Goal: Communication & Community: Share content

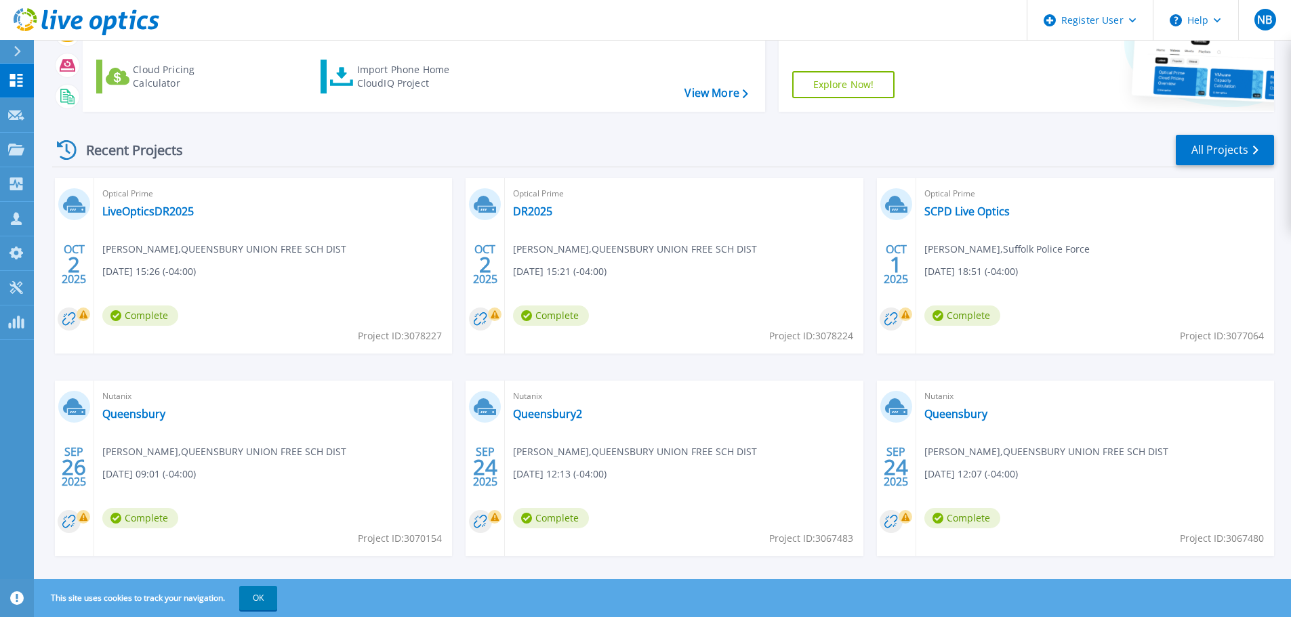
scroll to position [133, 0]
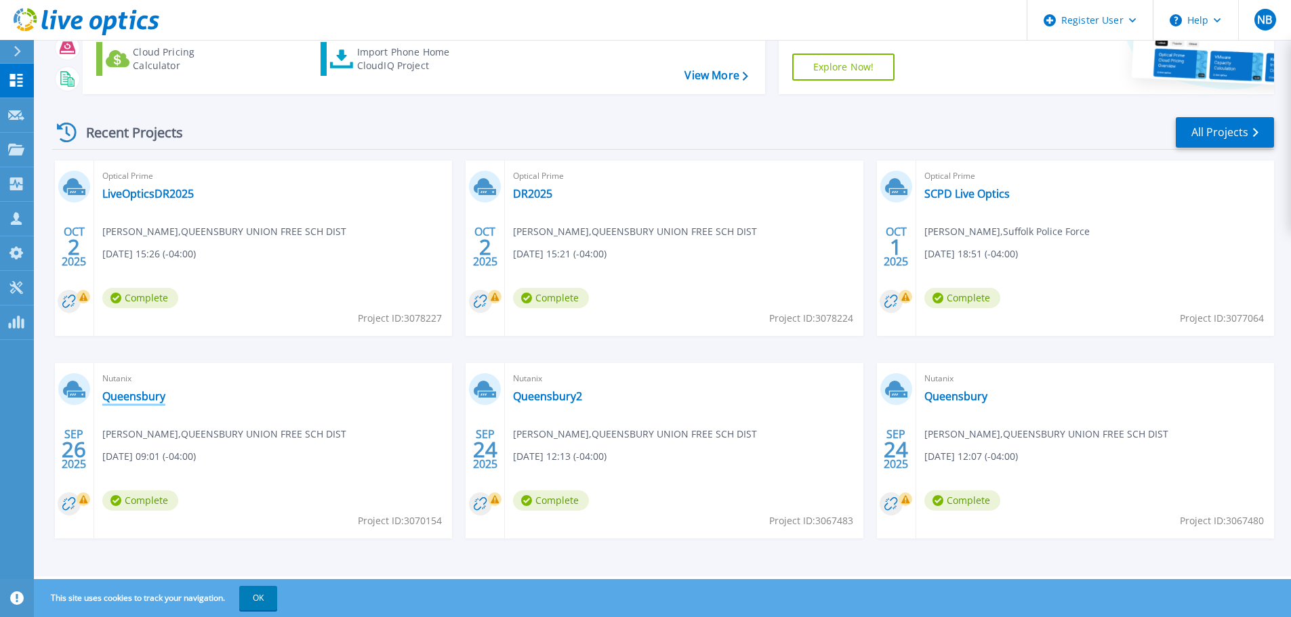
click at [149, 402] on link "Queensbury" at bounding box center [133, 397] width 63 height 14
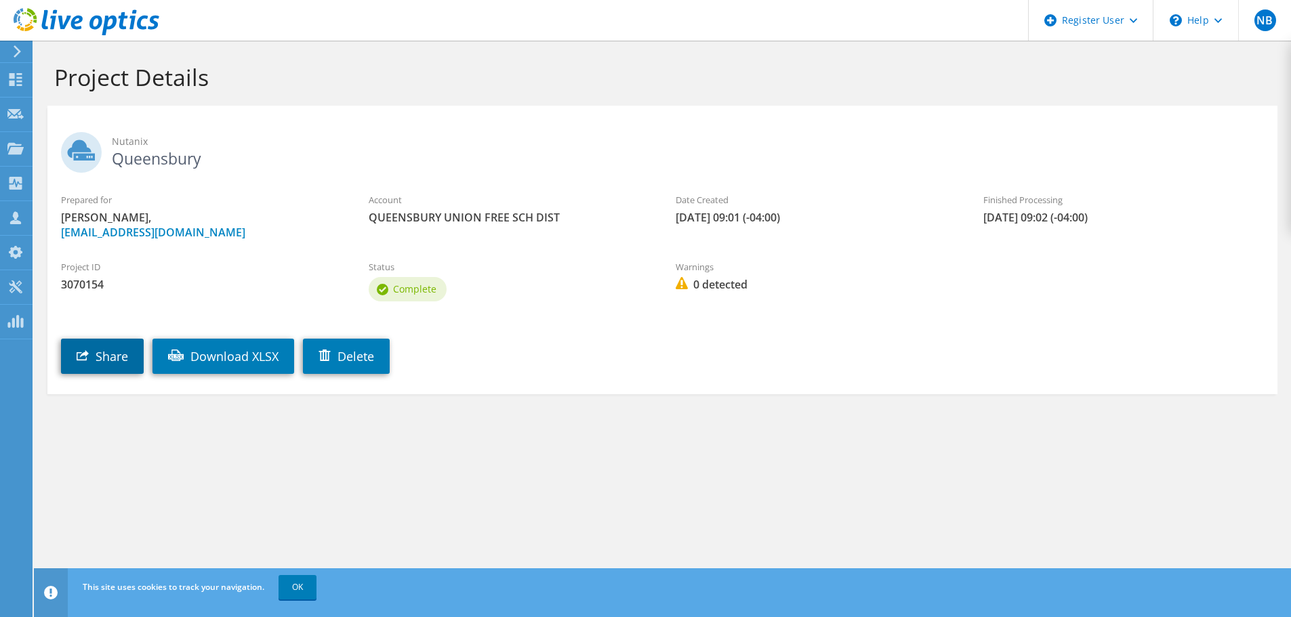
click at [106, 350] on link "Share" at bounding box center [102, 356] width 83 height 35
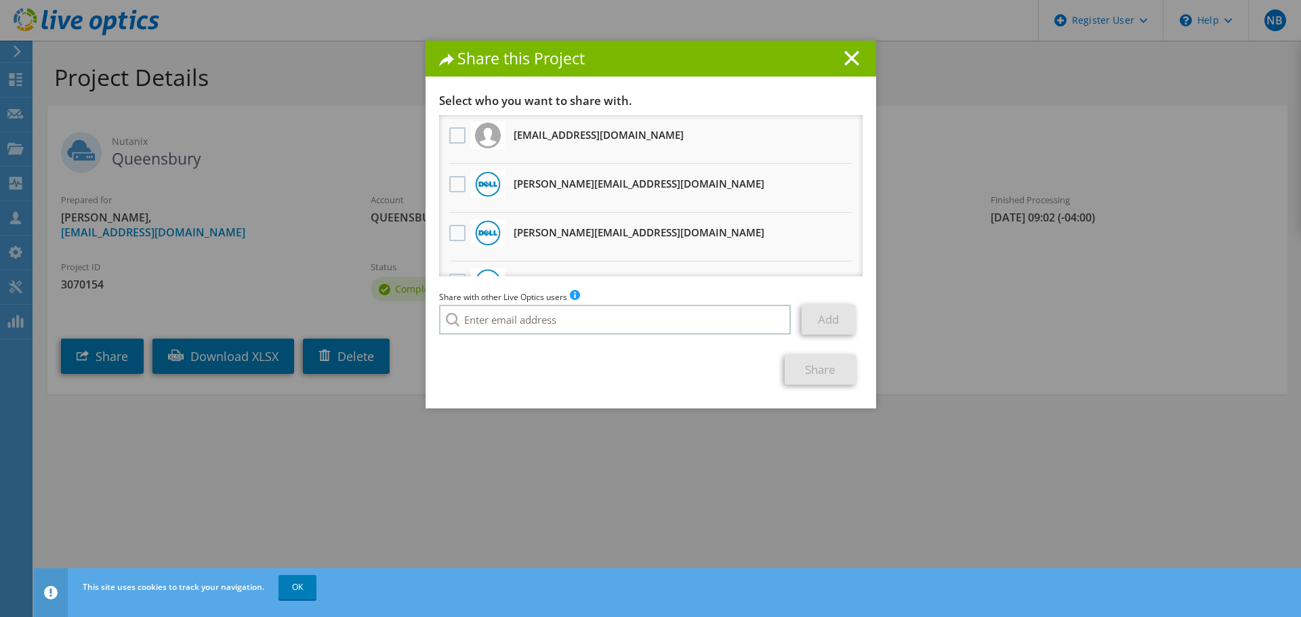
click at [566, 335] on div "Share with other Live Optics users Add" at bounding box center [650, 315] width 423 height 51
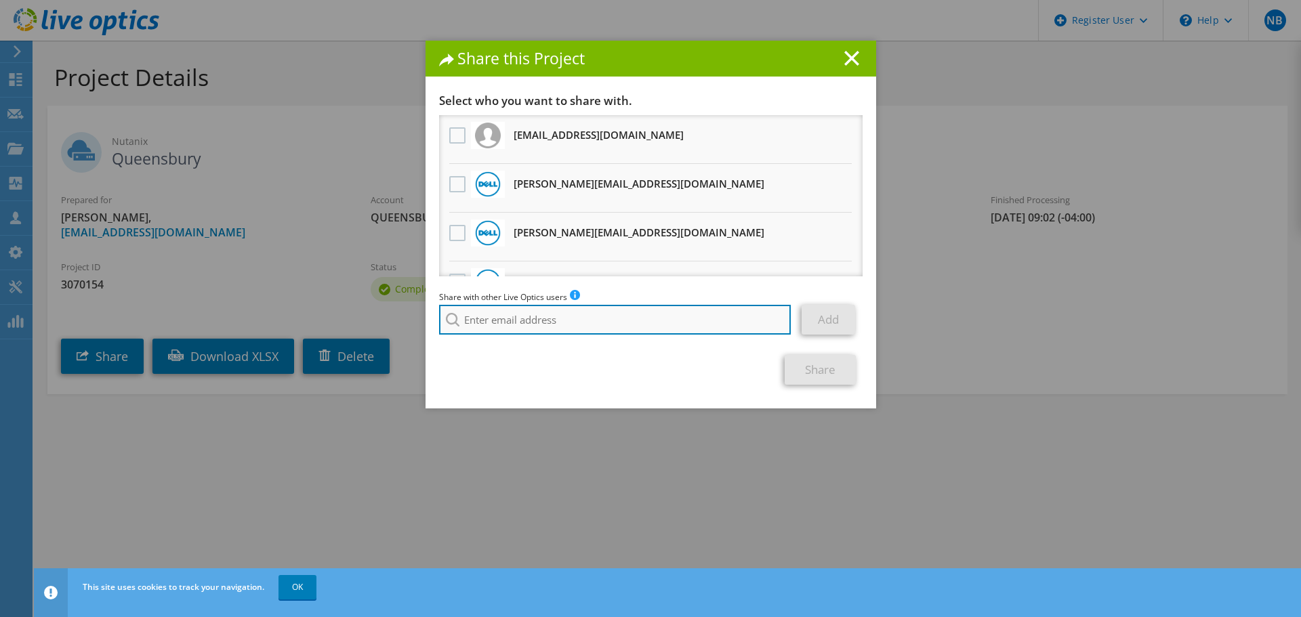
click at [566, 329] on input "search" at bounding box center [615, 320] width 352 height 30
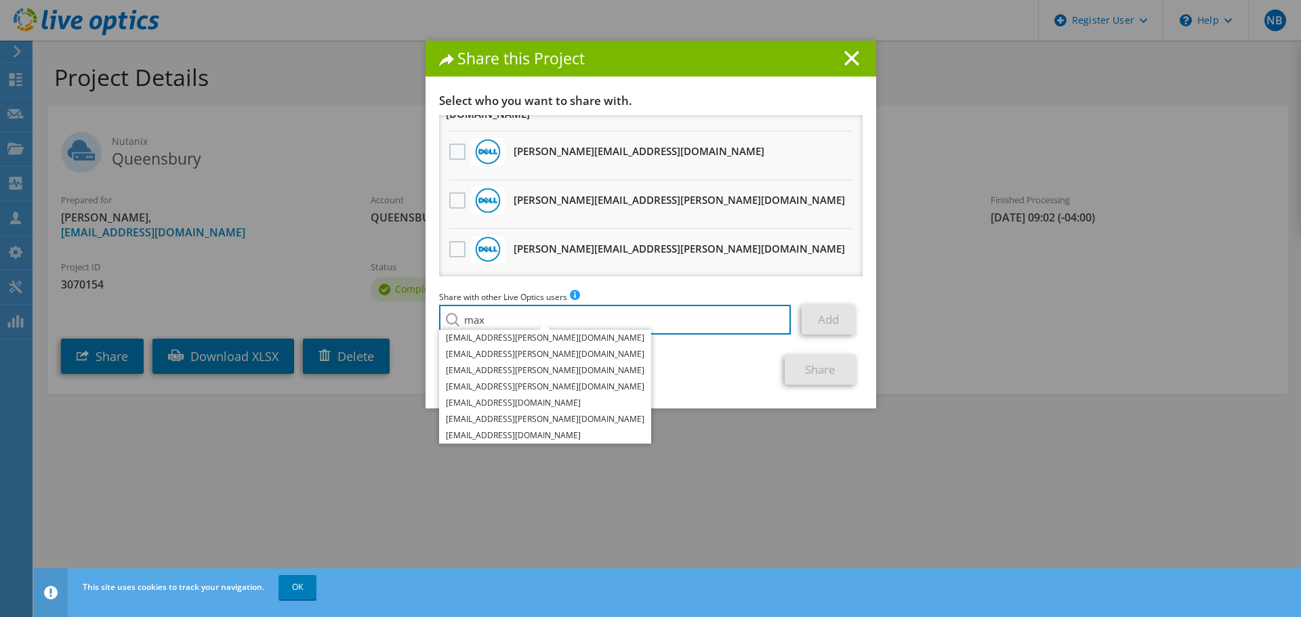
scroll to position [717, 0]
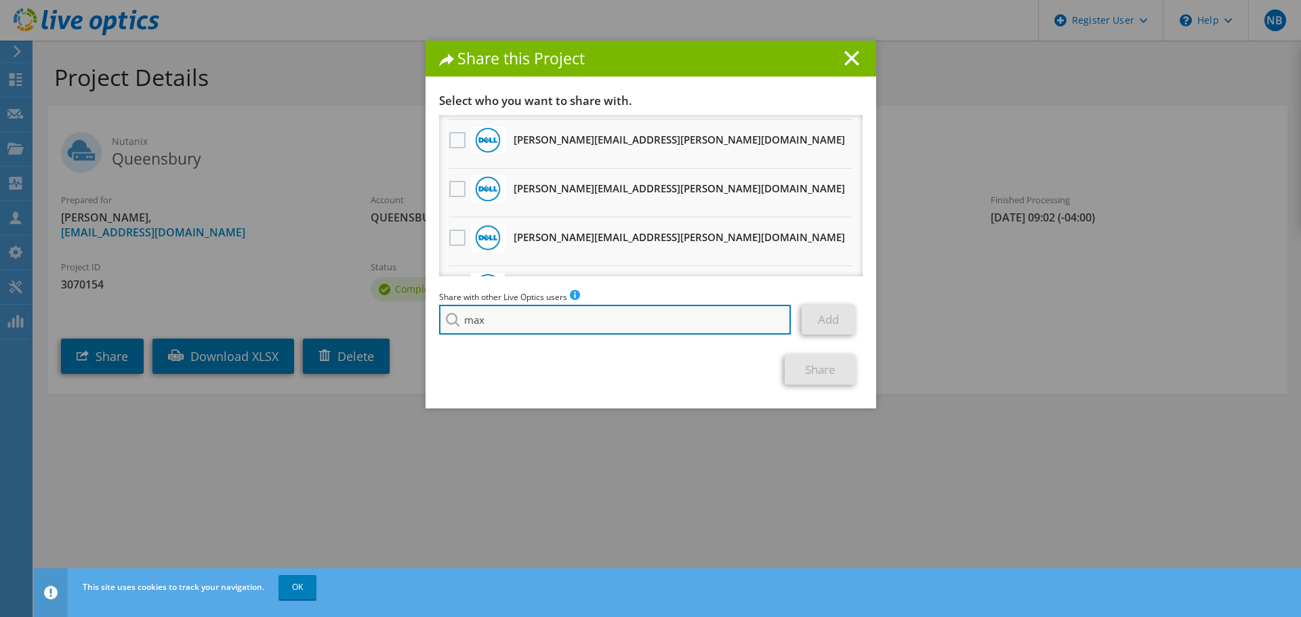
click at [484, 320] on input "max" at bounding box center [615, 320] width 352 height 30
type input "m"
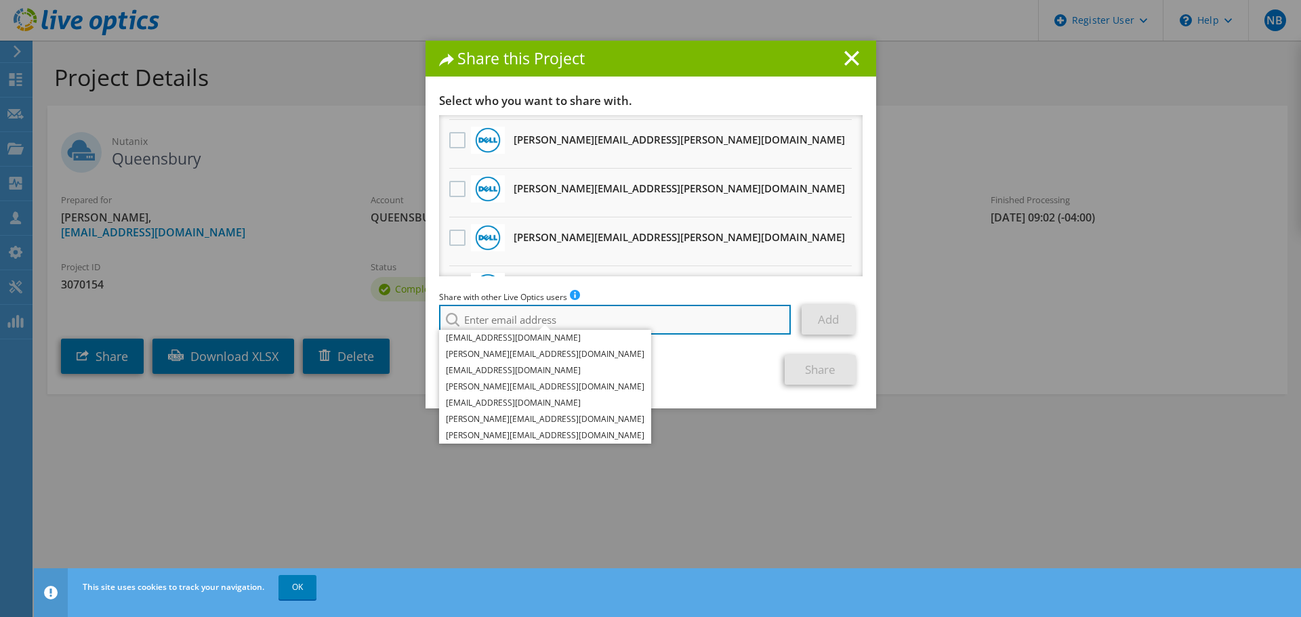
paste input "[EMAIL_ADDRESS][PERSON_NAME][DOMAIN_NAME]"
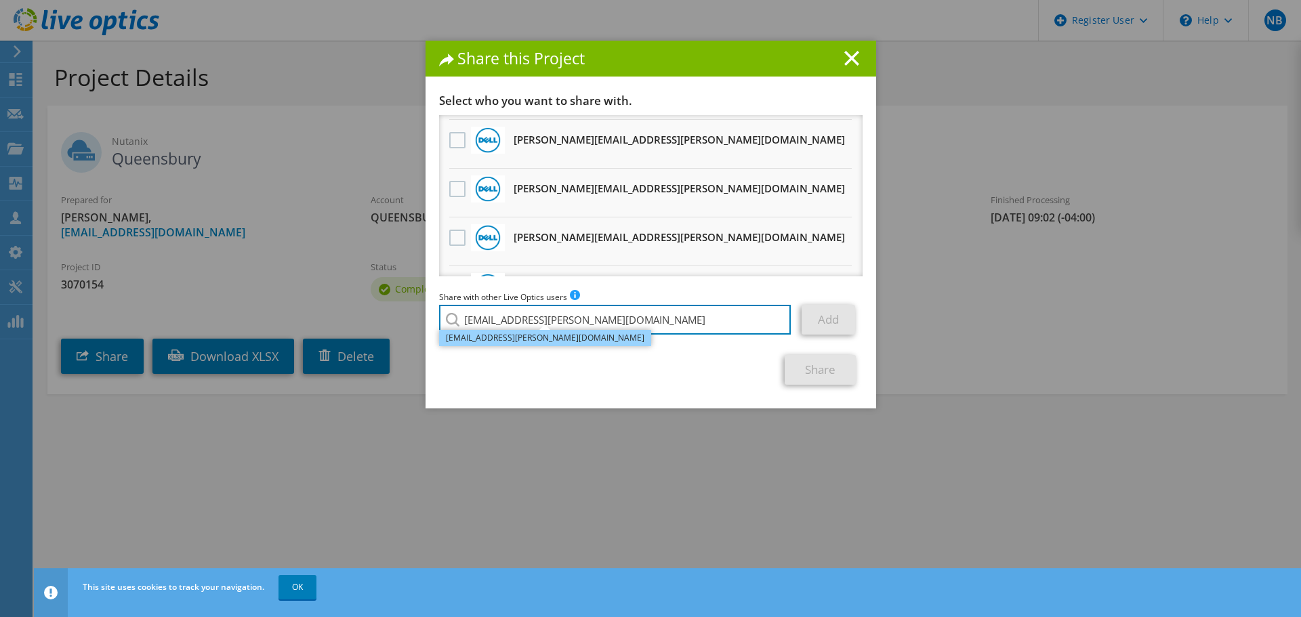
type input "[EMAIL_ADDRESS][PERSON_NAME][DOMAIN_NAME]"
click at [491, 331] on li "[EMAIL_ADDRESS][PERSON_NAME][DOMAIN_NAME]" at bounding box center [545, 338] width 212 height 16
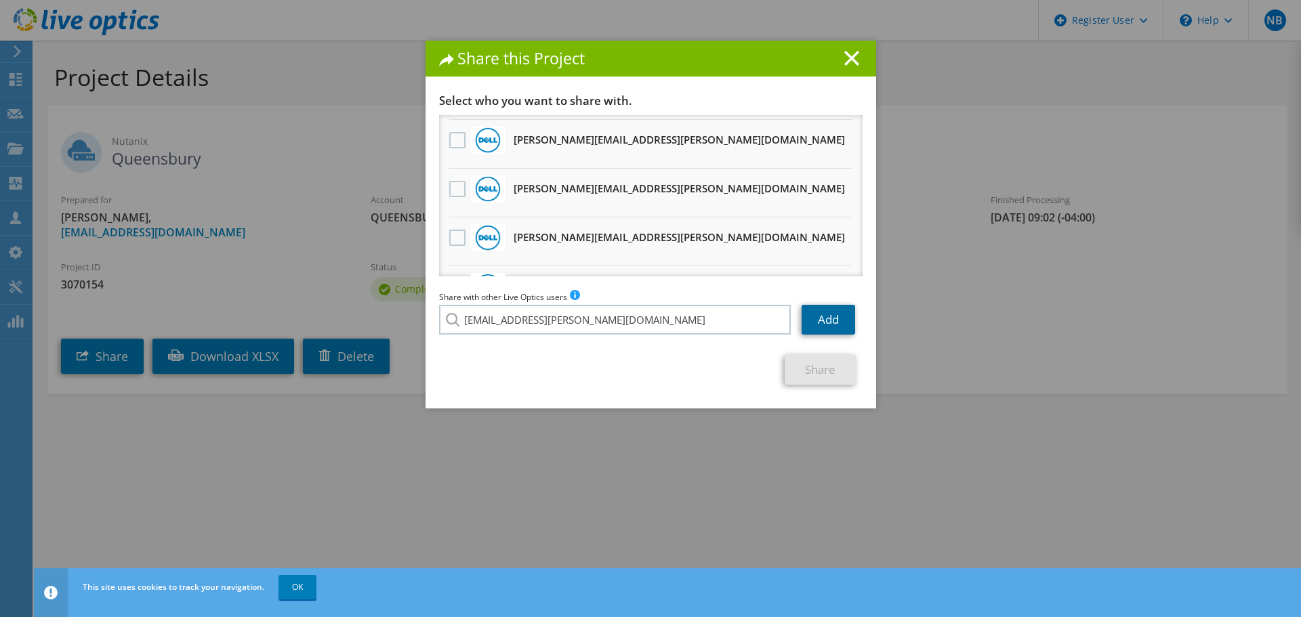
click at [829, 319] on link "Add" at bounding box center [828, 320] width 54 height 30
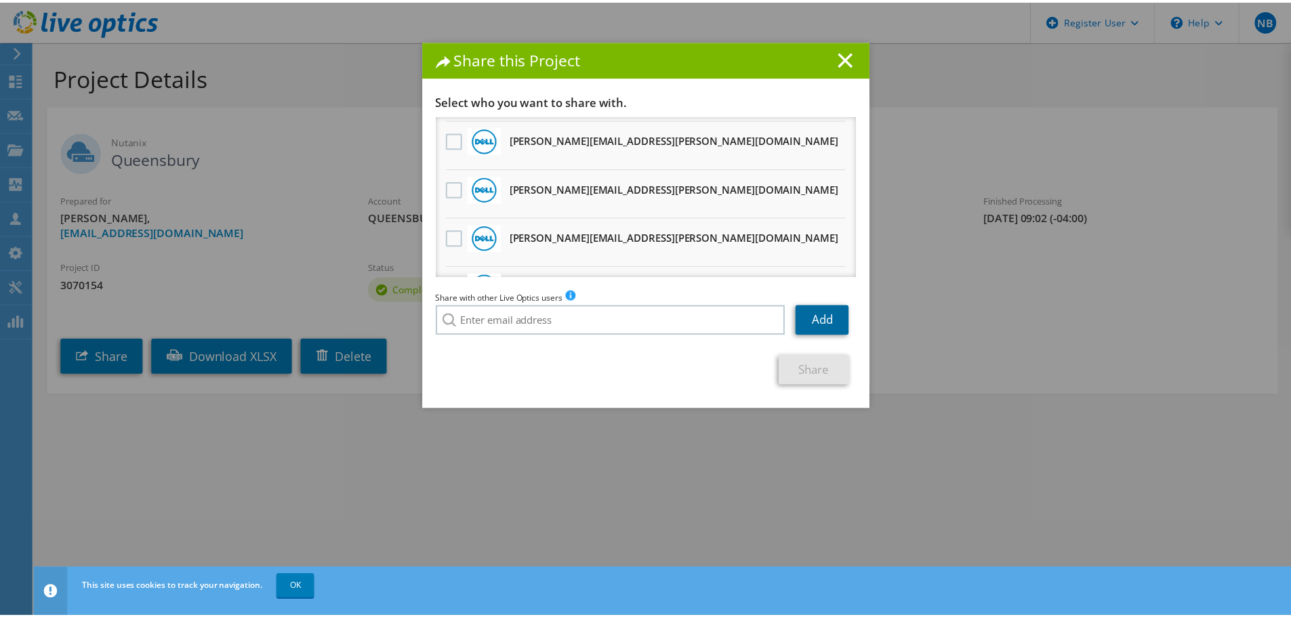
scroll to position [766, 0]
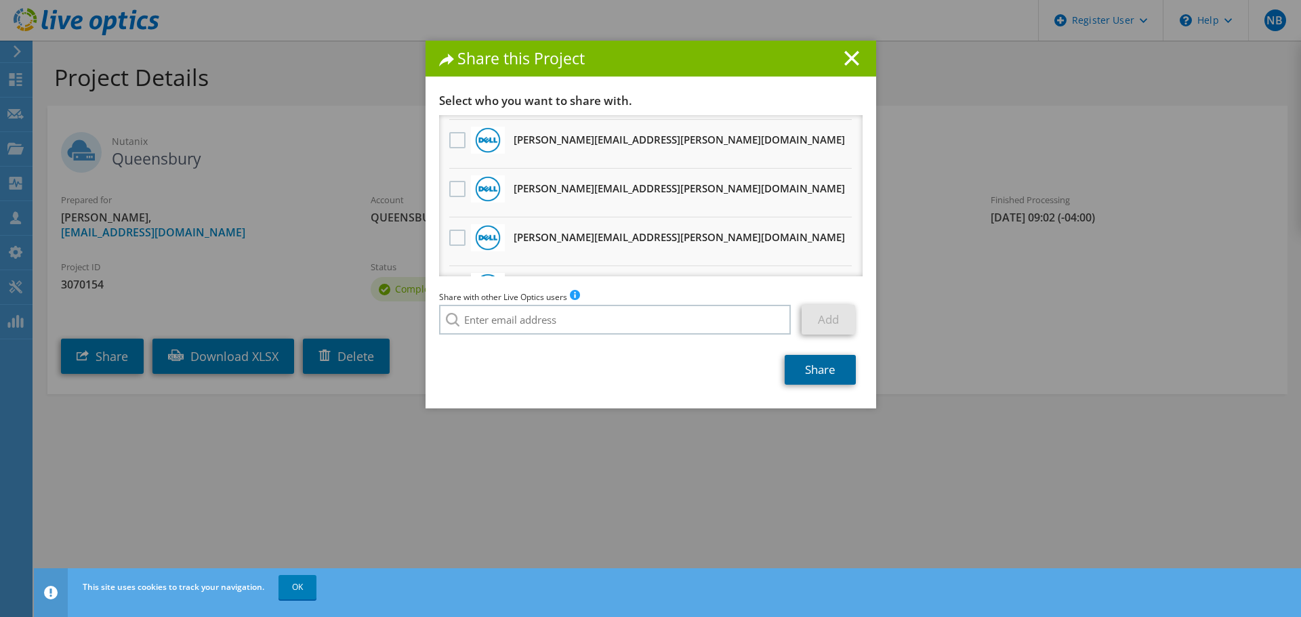
click at [799, 374] on link "Share" at bounding box center [820, 370] width 71 height 30
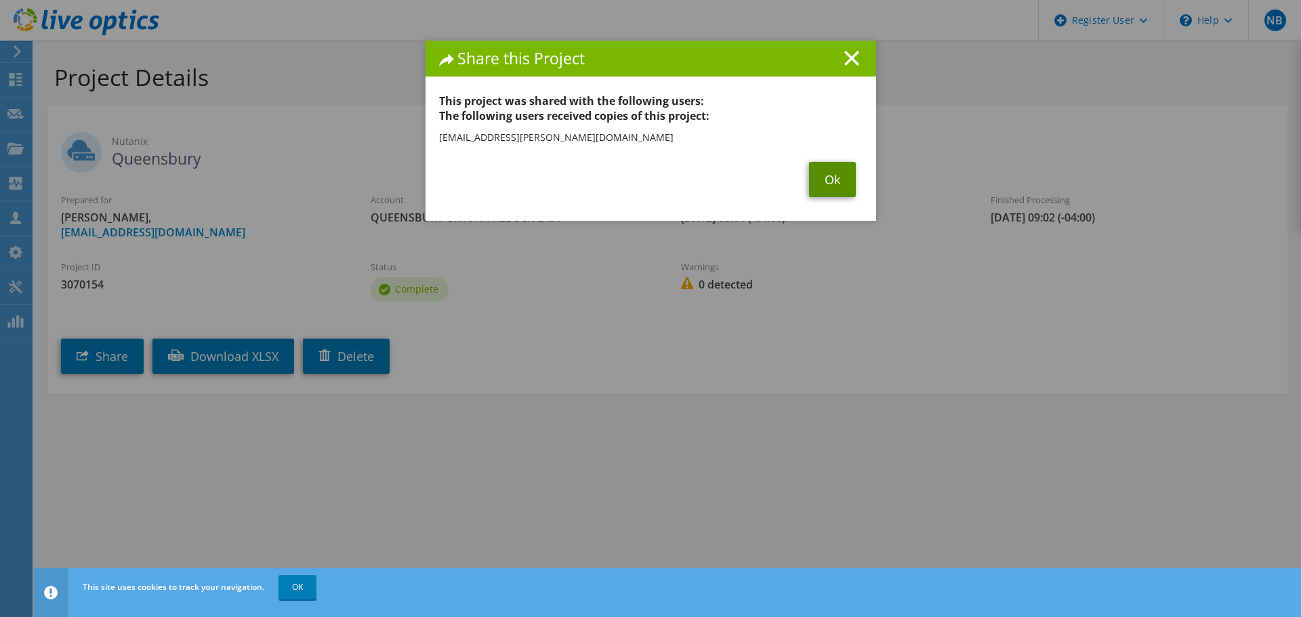
click at [829, 176] on link "Ok" at bounding box center [832, 179] width 47 height 35
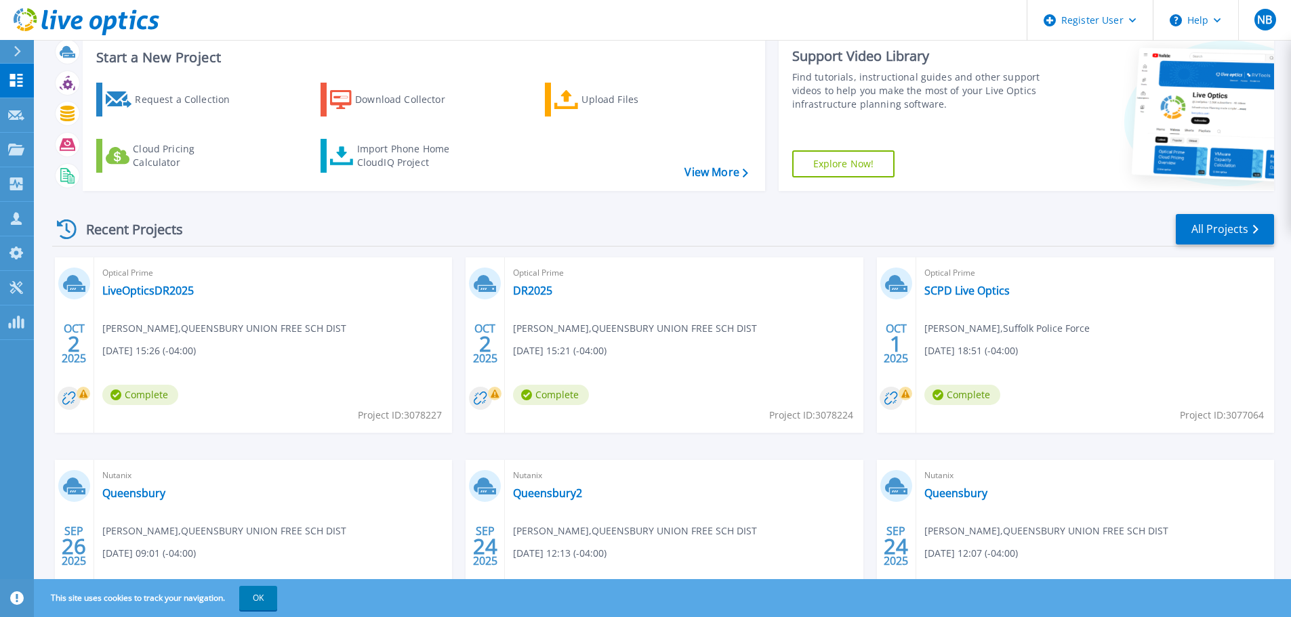
scroll to position [133, 0]
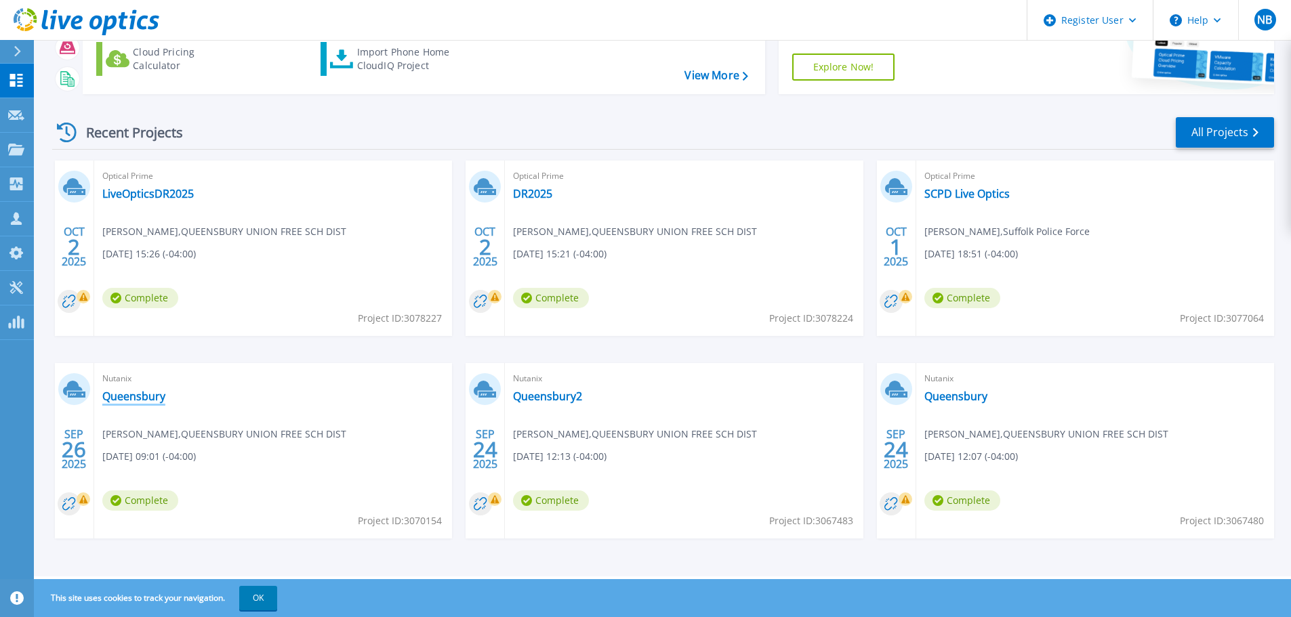
click at [127, 398] on link "Queensbury" at bounding box center [133, 397] width 63 height 14
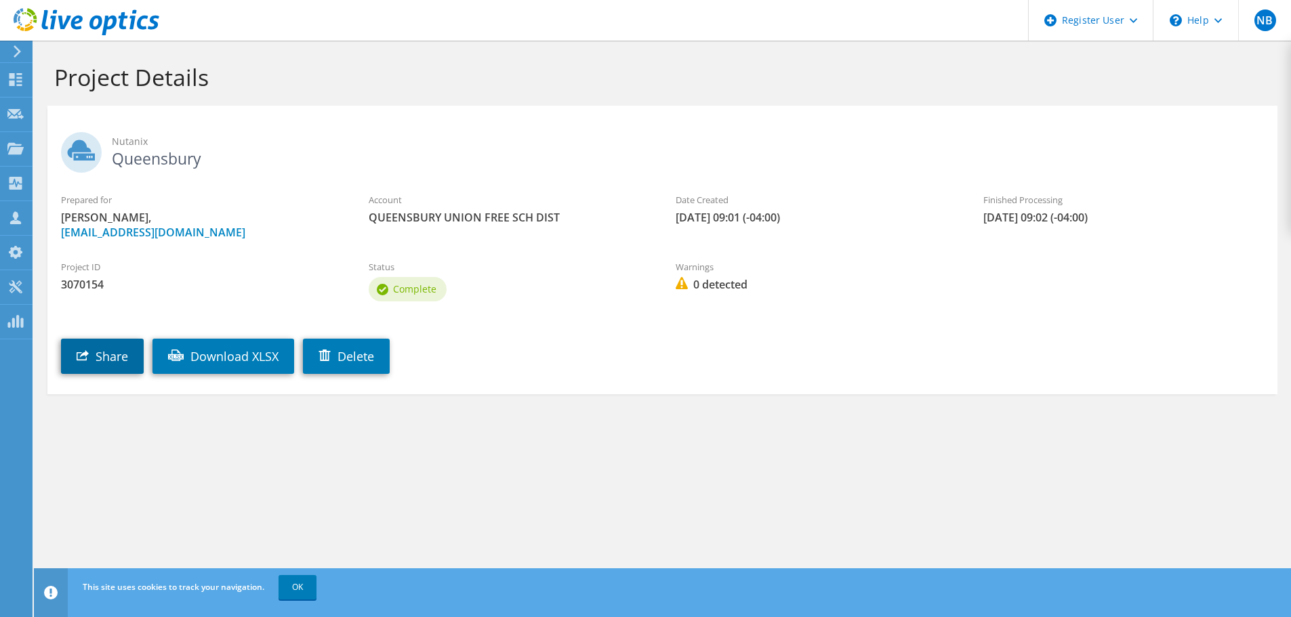
click at [96, 356] on link "Share" at bounding box center [102, 356] width 83 height 35
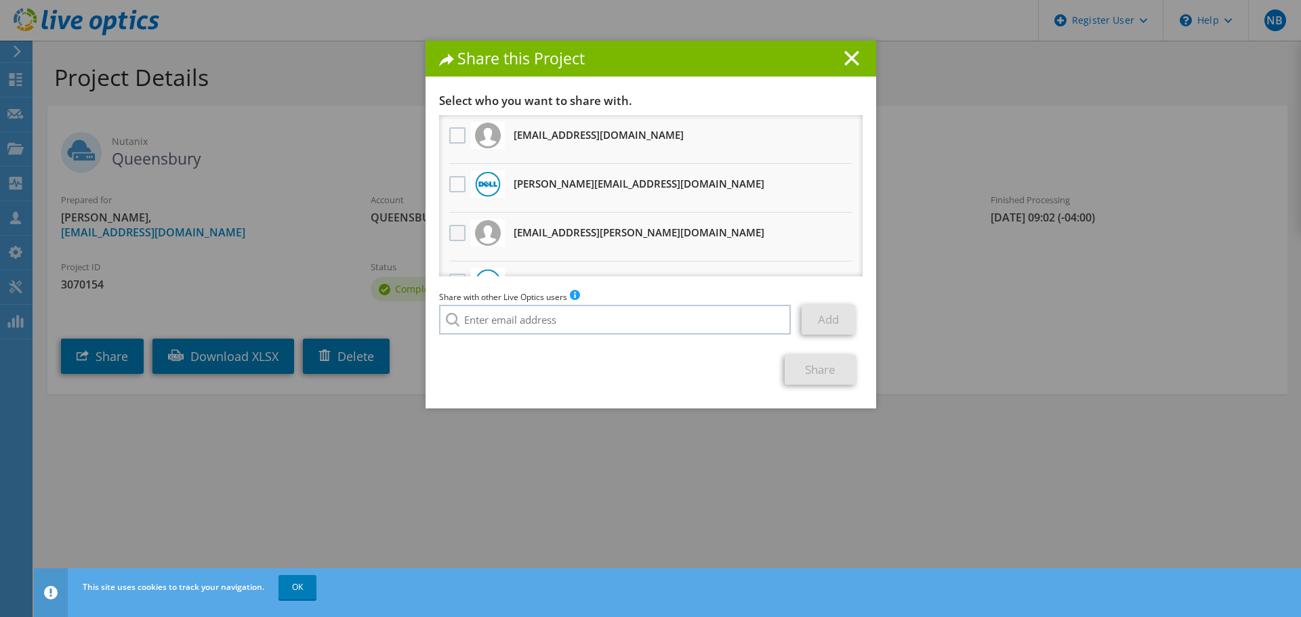
click at [455, 232] on label at bounding box center [459, 233] width 20 height 16
click at [0, 0] on input "checkbox" at bounding box center [0, 0] width 0 height 0
click at [802, 368] on link "Share" at bounding box center [820, 370] width 71 height 30
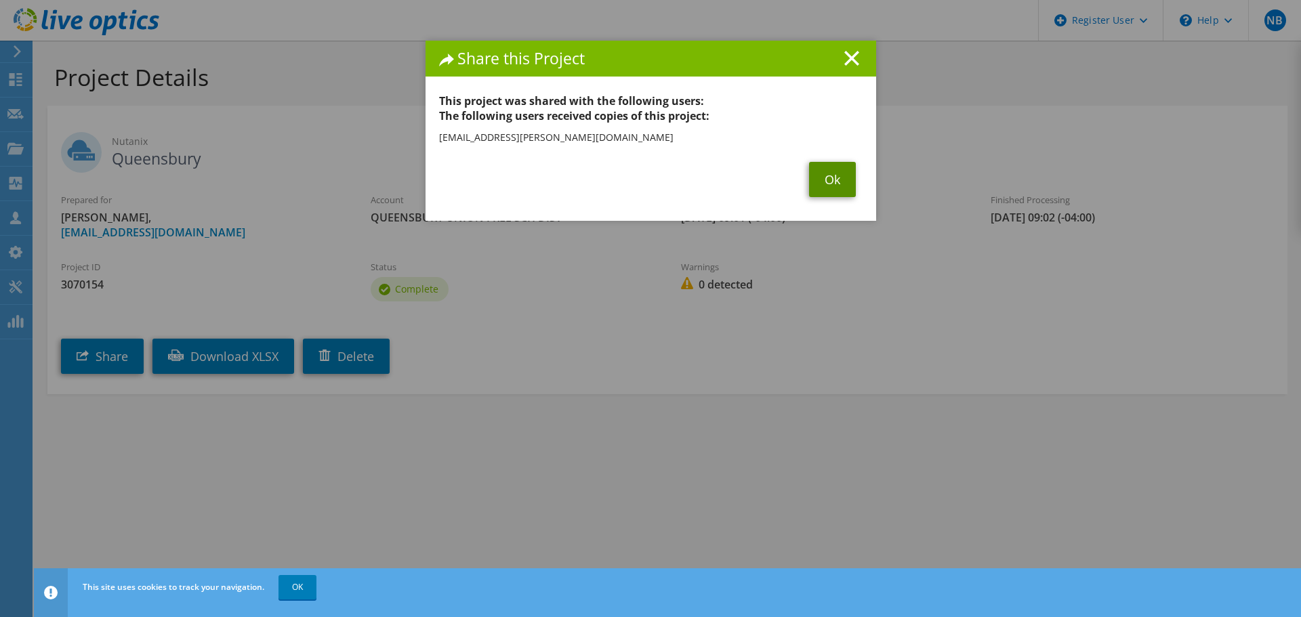
click at [823, 187] on link "Ok" at bounding box center [832, 179] width 47 height 35
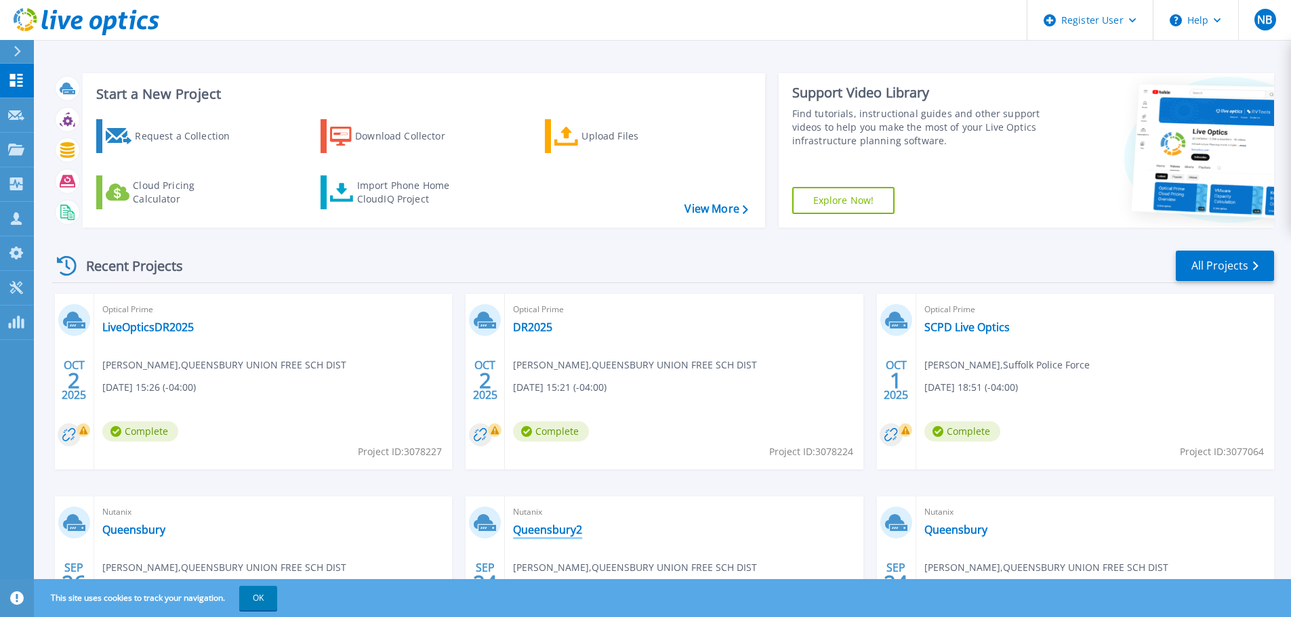
click at [563, 534] on link "Queensbury2" at bounding box center [547, 530] width 69 height 14
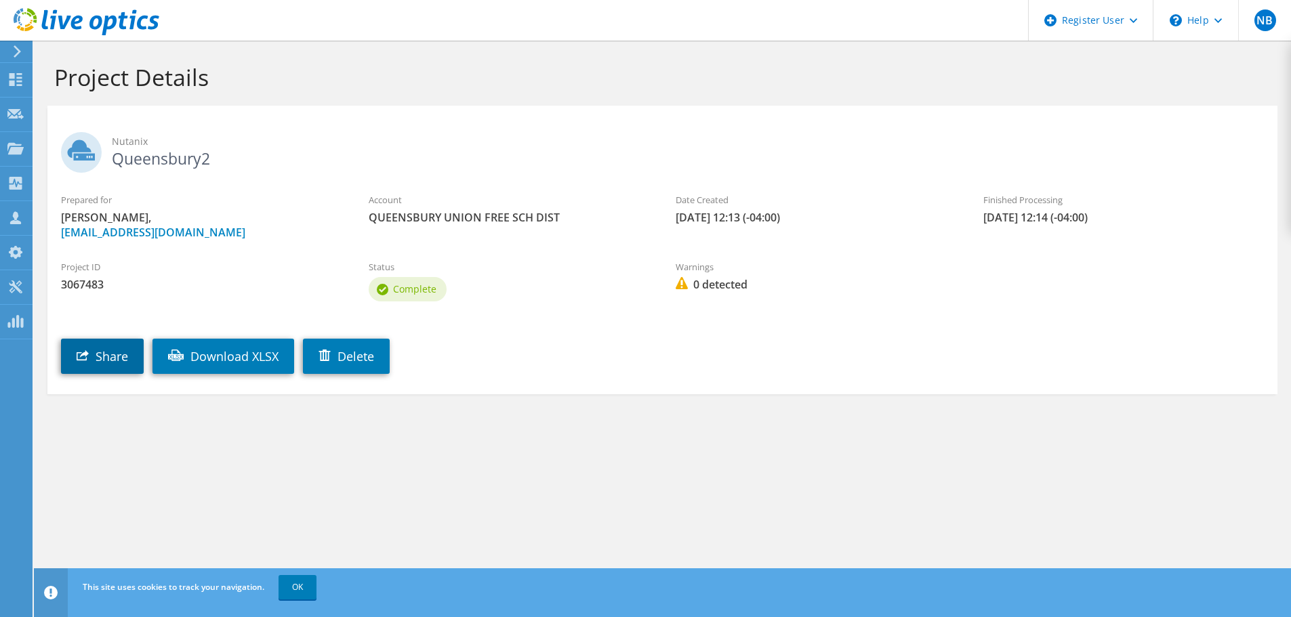
click at [102, 356] on link "Share" at bounding box center [102, 356] width 83 height 35
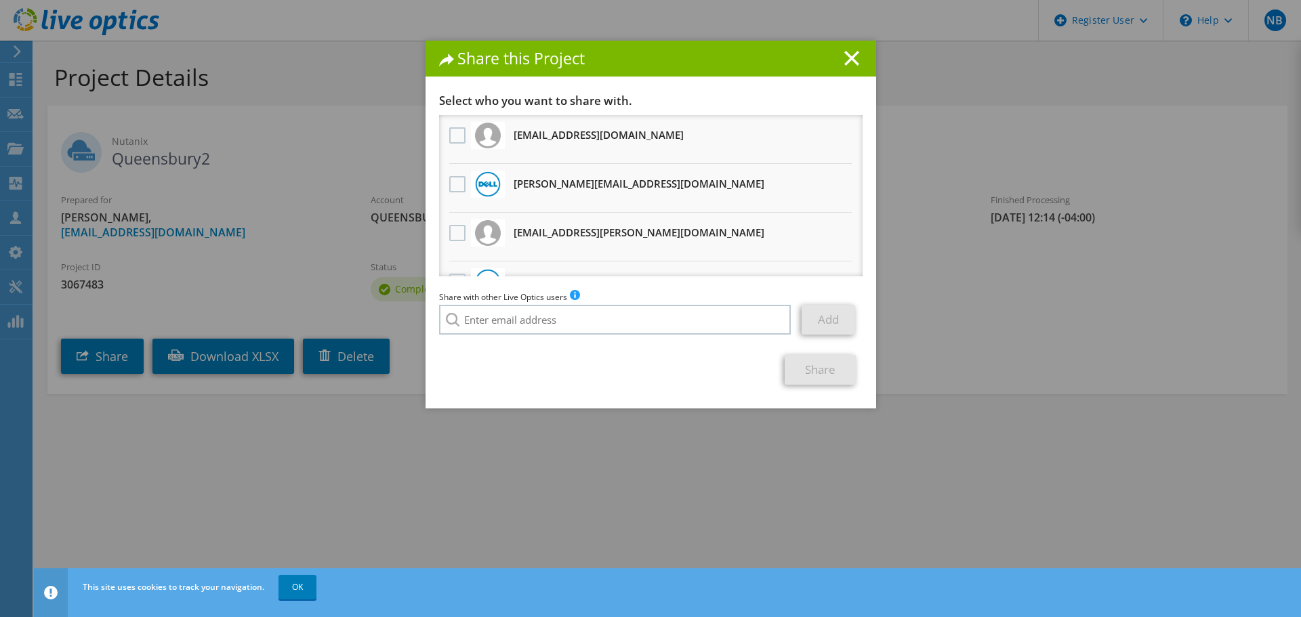
click at [439, 236] on li "max.gardner@druva.com Will receive an anonymous copy" at bounding box center [650, 237] width 423 height 49
click at [449, 236] on label at bounding box center [459, 233] width 20 height 16
click at [0, 0] on input "checkbox" at bounding box center [0, 0] width 0 height 0
click at [816, 369] on link "Share" at bounding box center [820, 370] width 71 height 30
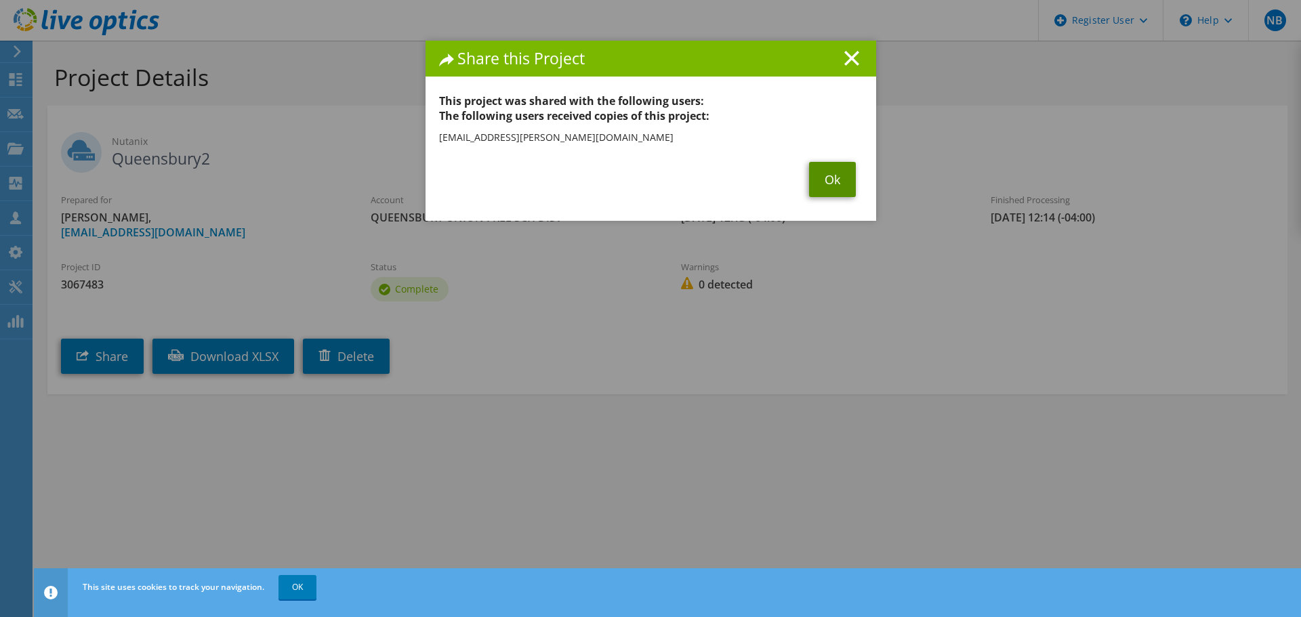
click at [812, 187] on link "Ok" at bounding box center [832, 179] width 47 height 35
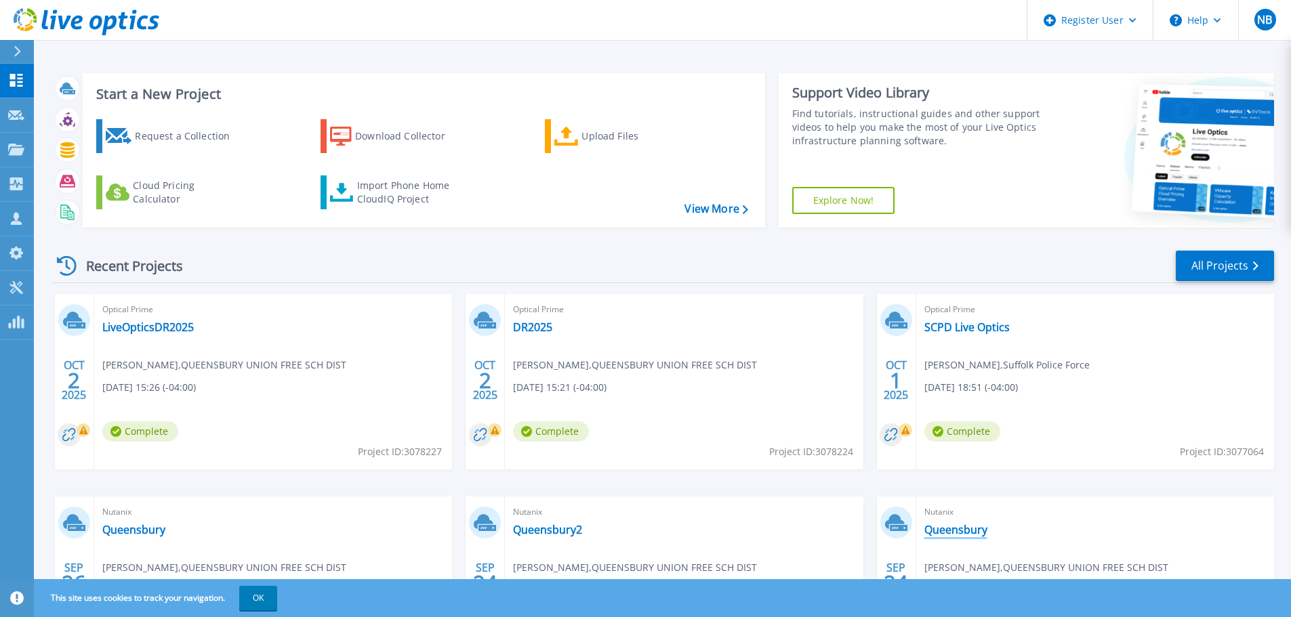
click at [969, 532] on link "Queensbury" at bounding box center [955, 530] width 63 height 14
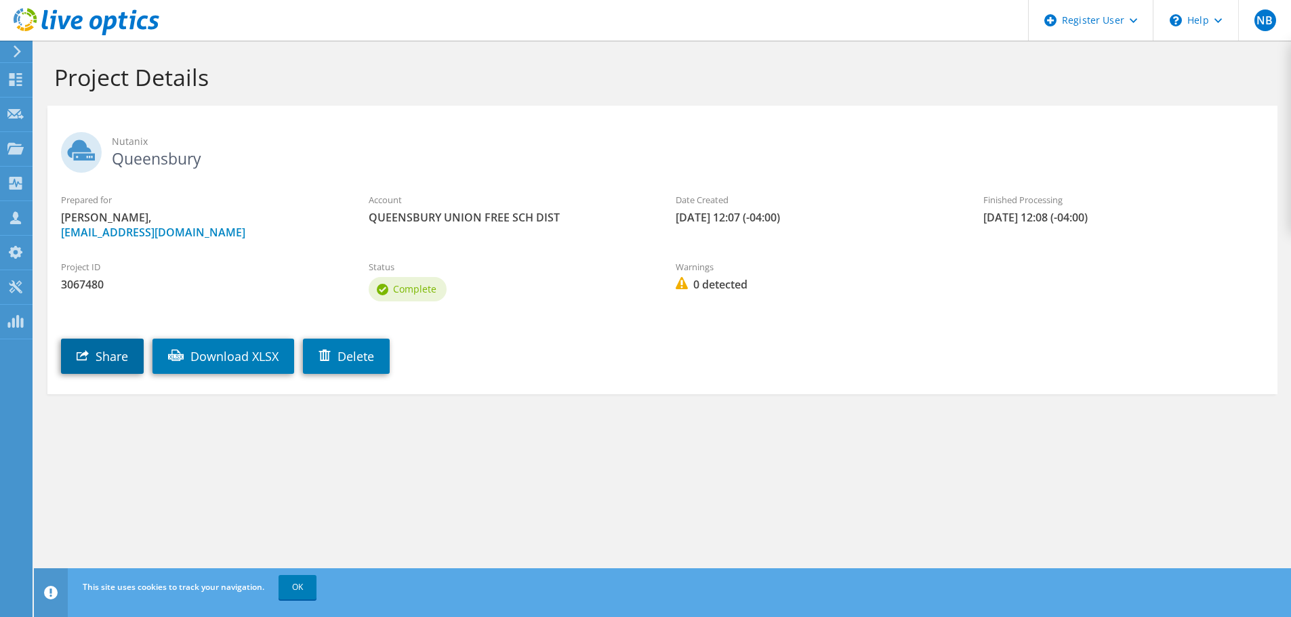
click at [91, 364] on link "Share" at bounding box center [102, 356] width 83 height 35
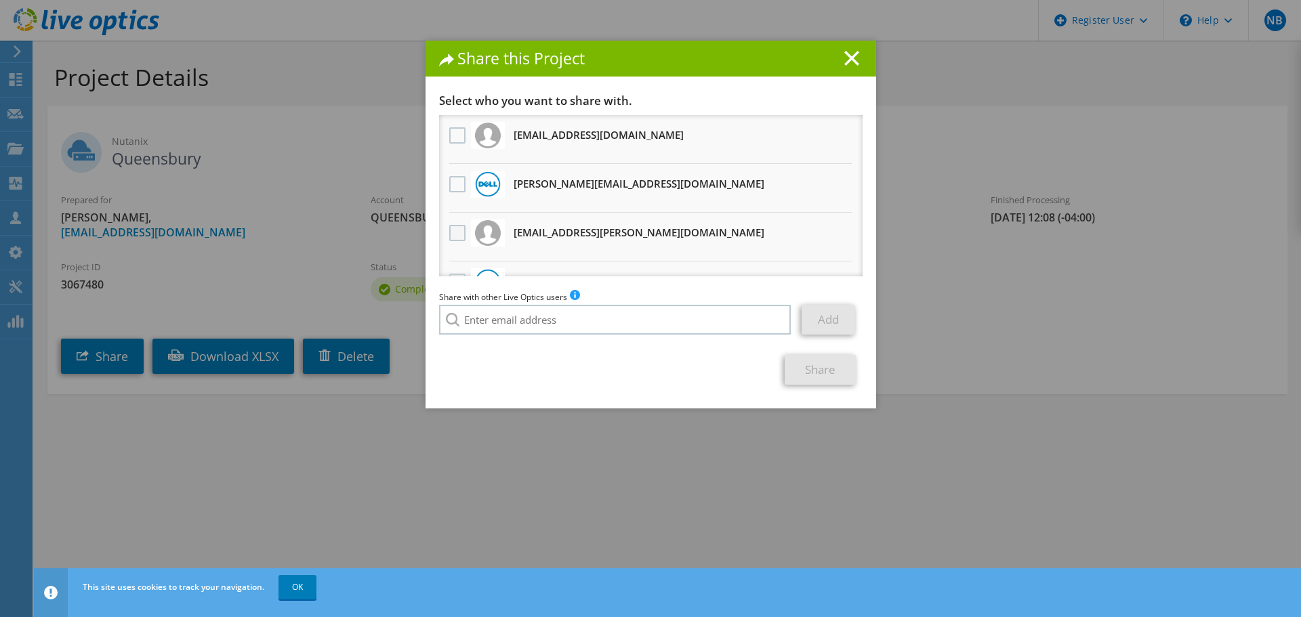
click at [452, 237] on label at bounding box center [459, 233] width 20 height 16
click at [0, 0] on input "checkbox" at bounding box center [0, 0] width 0 height 0
click at [816, 375] on link "Share" at bounding box center [820, 370] width 71 height 30
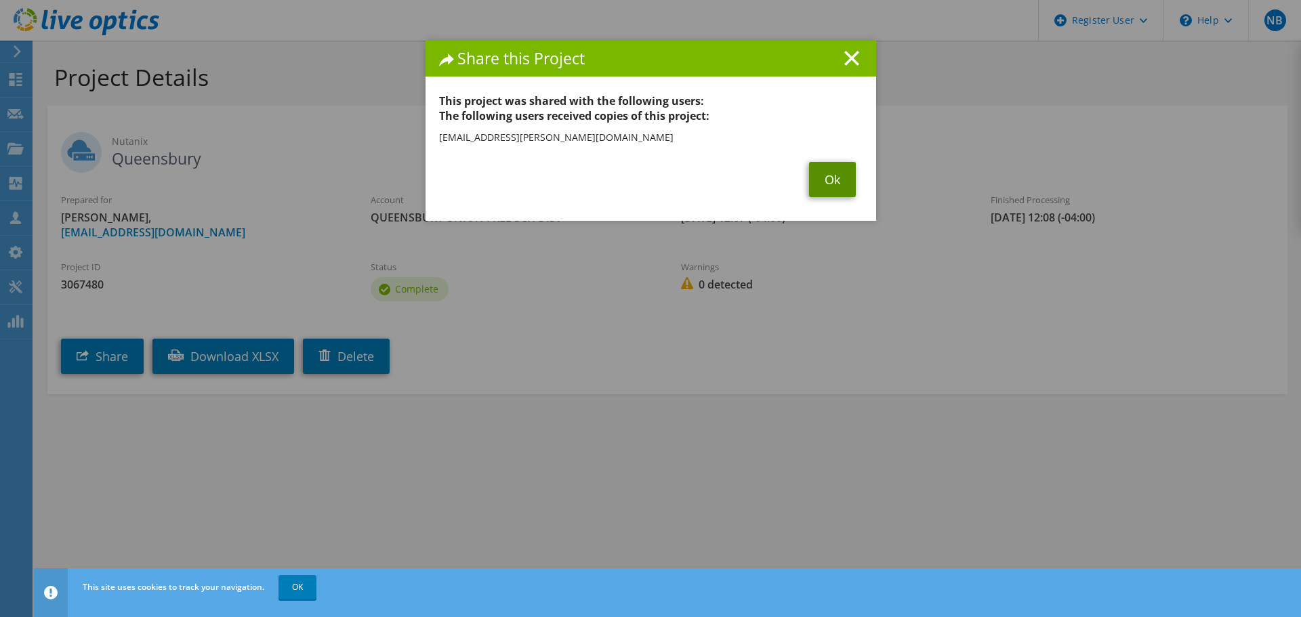
click at [829, 174] on link "Ok" at bounding box center [832, 179] width 47 height 35
